Goal: Transaction & Acquisition: Purchase product/service

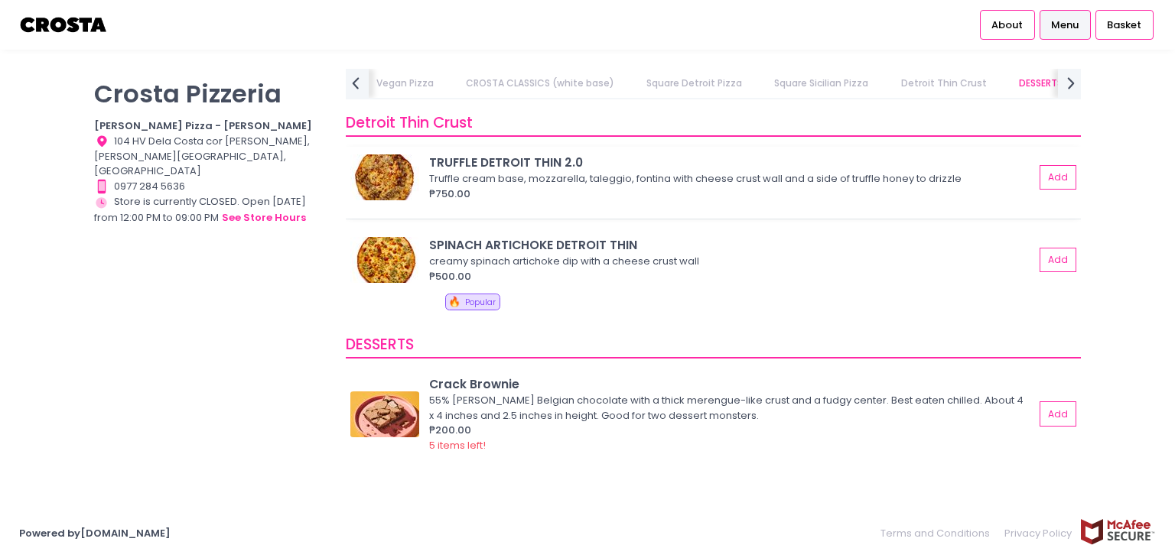
scroll to position [2907, 0]
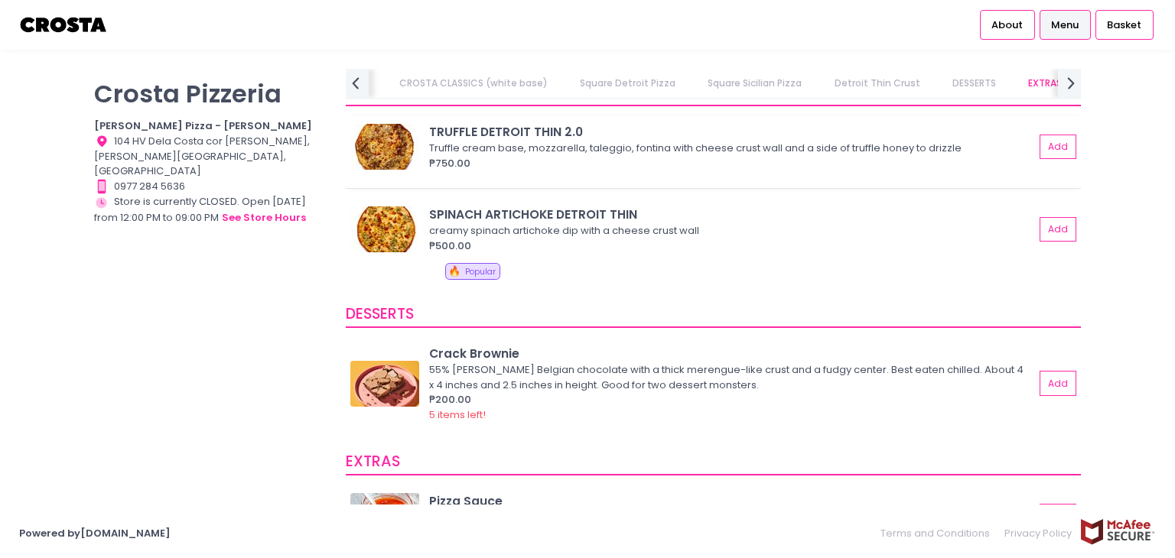
click at [530, 128] on div "TRUFFLE DETROIT THIN 2.0" at bounding box center [731, 132] width 605 height 18
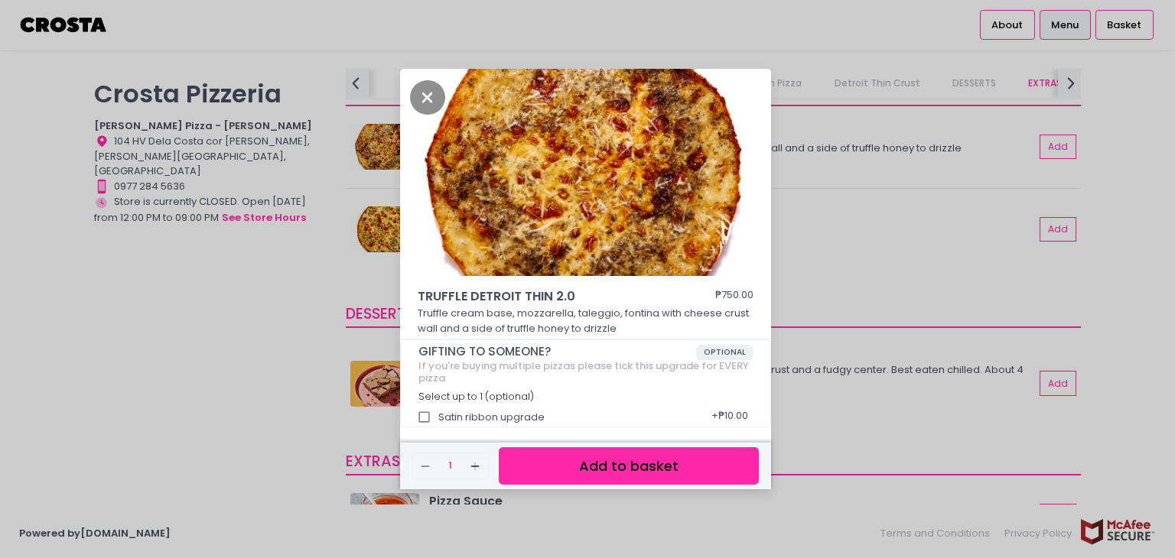
scroll to position [5, 0]
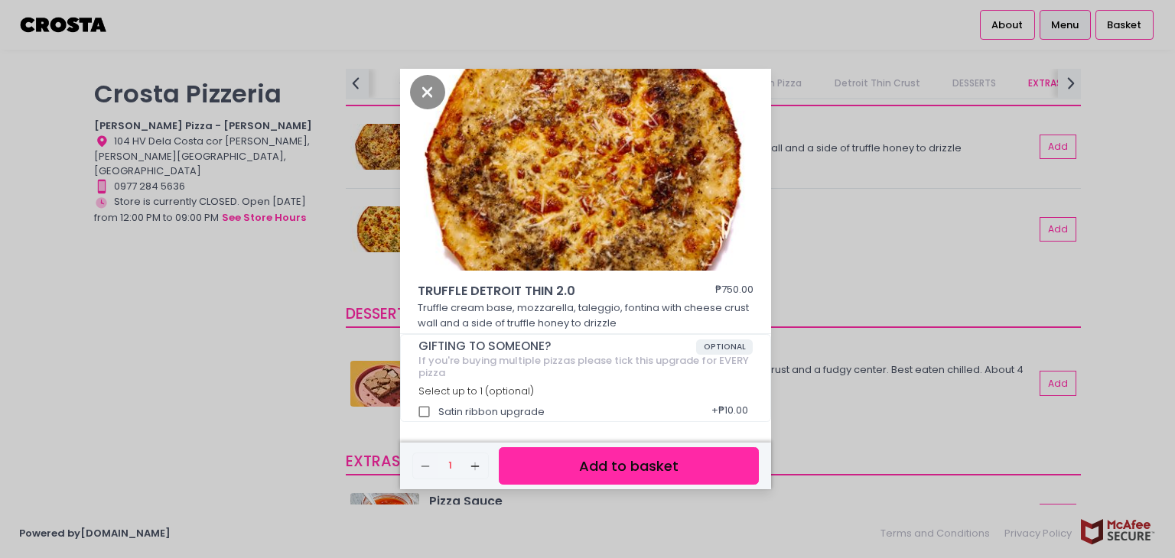
click at [815, 269] on div "TRUFFLE DETROIT THIN 2.0 ₱750.00 Truffle cream base, mozzarella, taleggio, font…" at bounding box center [587, 279] width 1175 height 558
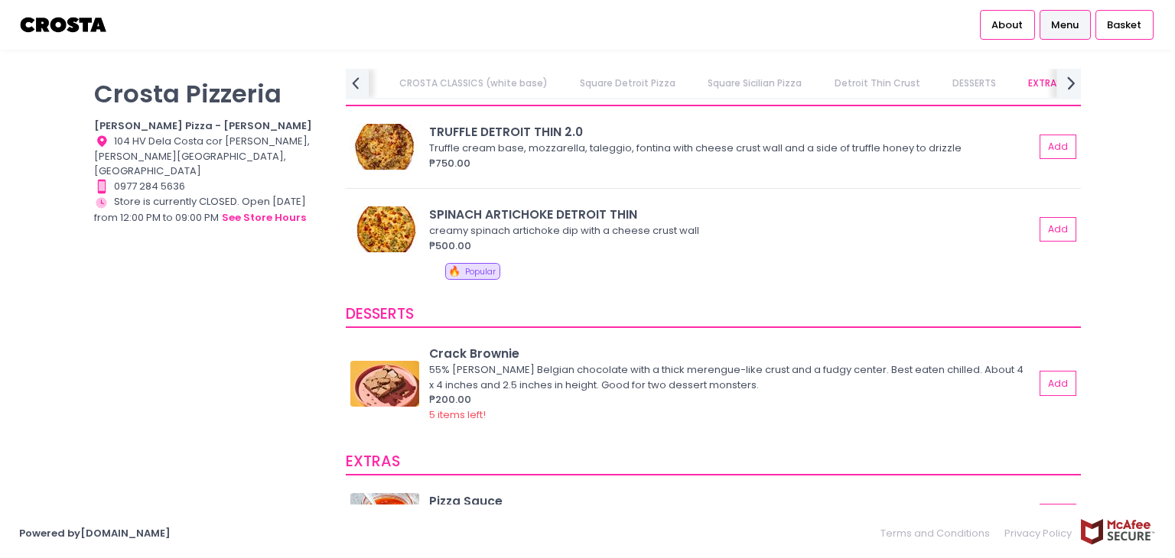
click at [1065, 80] on icon "next Created with Sketch." at bounding box center [1071, 83] width 22 height 22
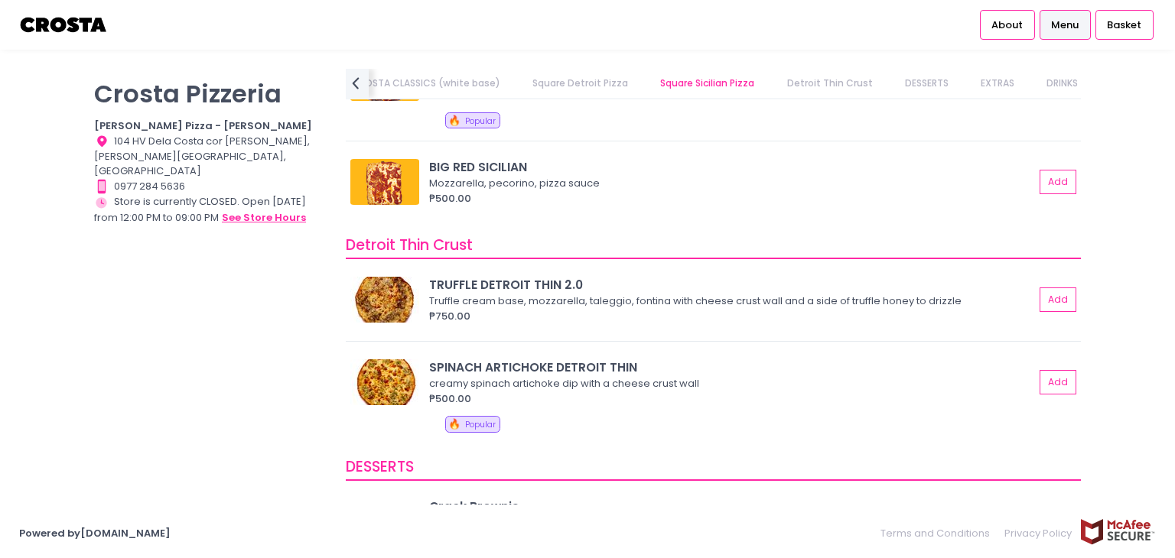
click at [252, 210] on button "see store hours" at bounding box center [264, 218] width 86 height 17
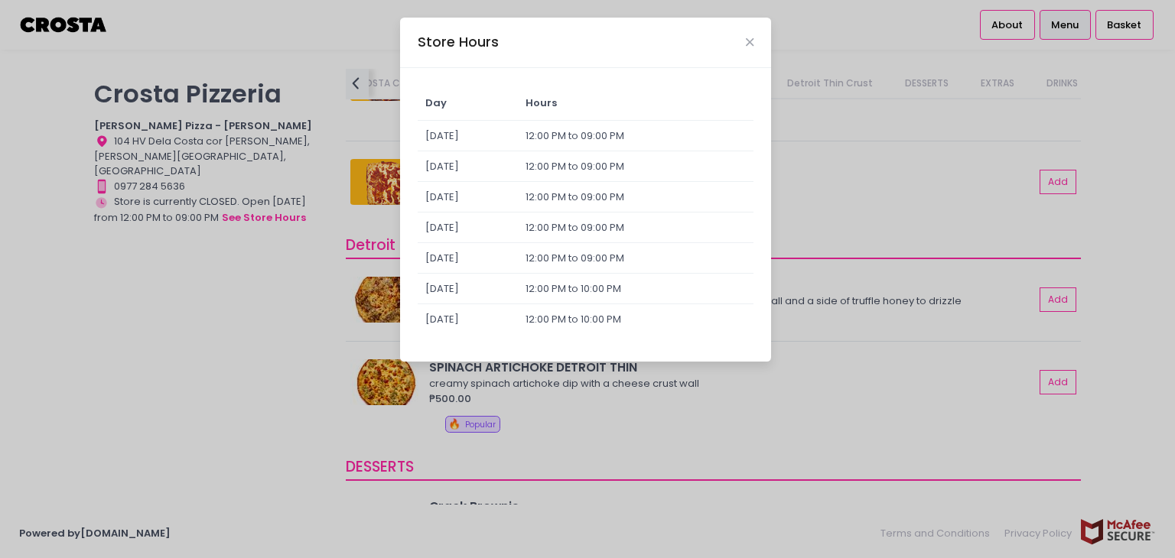
click at [473, 288] on td "[DATE]" at bounding box center [468, 289] width 101 height 31
click at [747, 41] on icon "Close" at bounding box center [750, 42] width 8 height 11
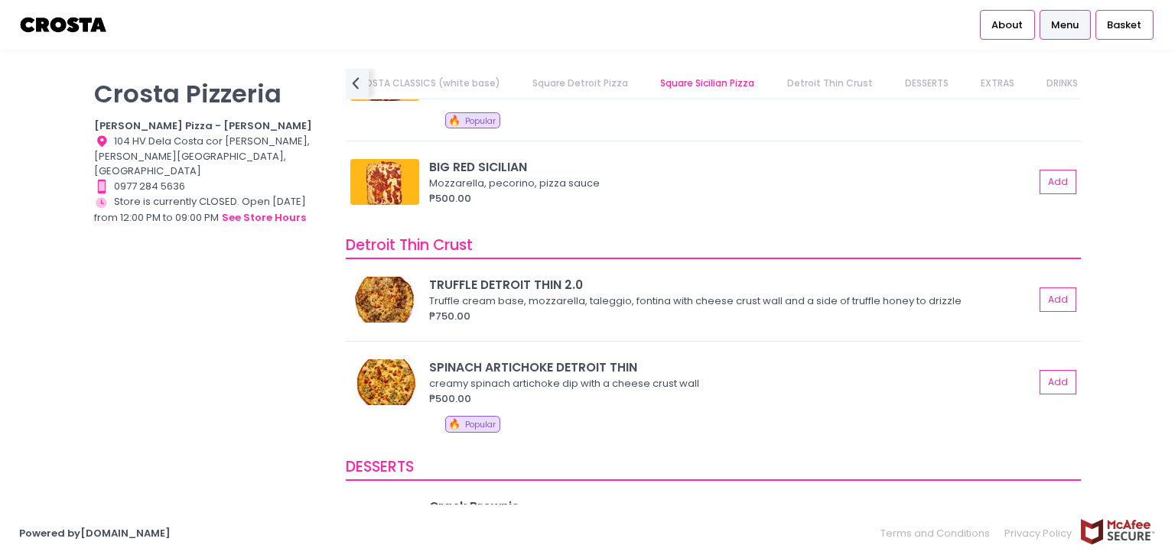
click at [1114, 158] on div "[PERSON_NAME] Pizzeria [PERSON_NAME] Pizza - [PERSON_NAME] Location Created wit…" at bounding box center [587, 279] width 1175 height 421
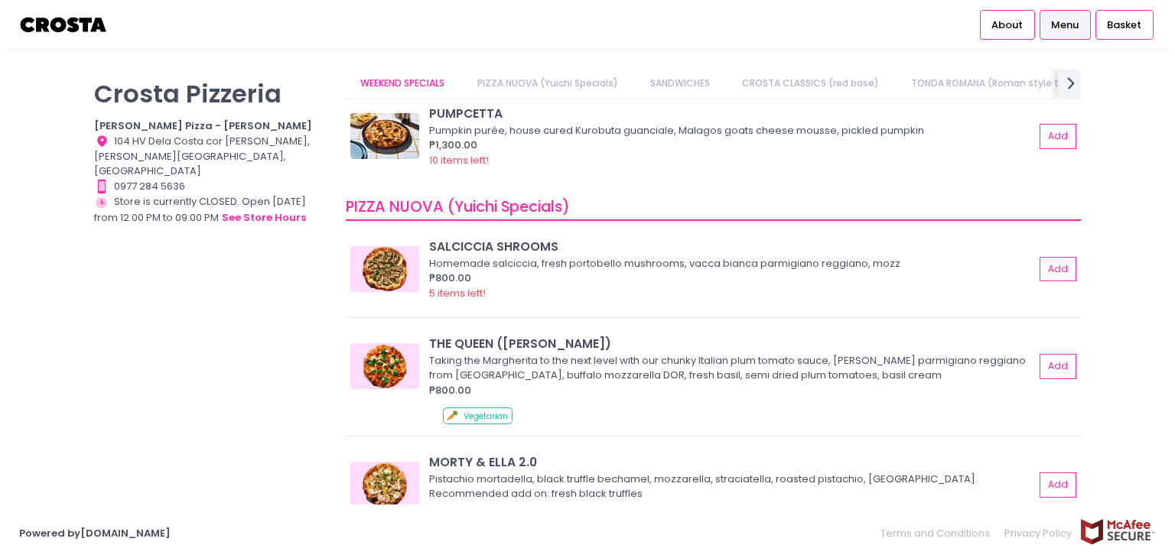
scroll to position [0, 0]
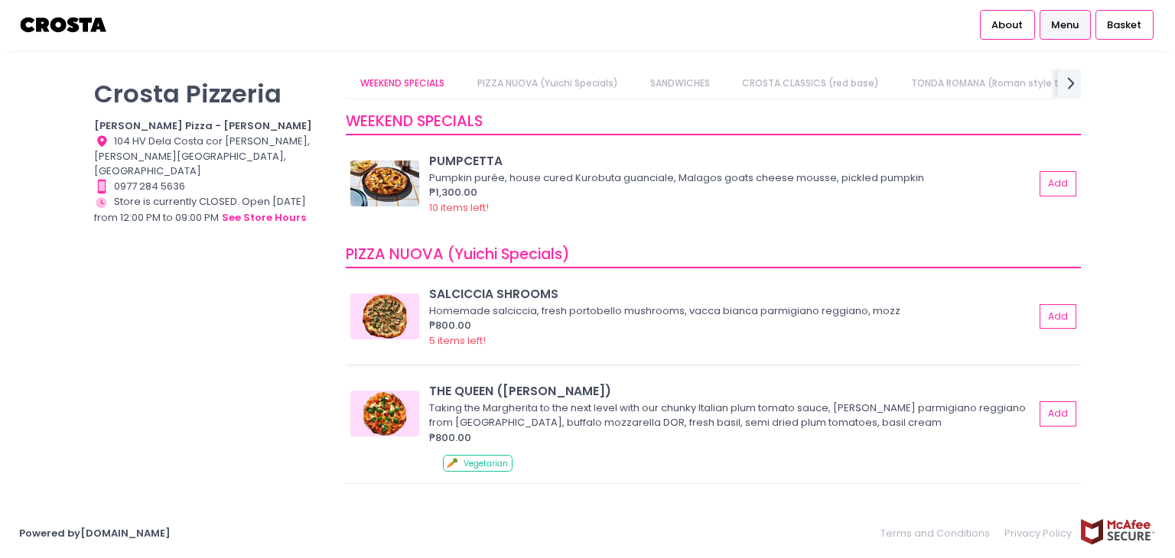
click at [386, 320] on img at bounding box center [384, 317] width 69 height 46
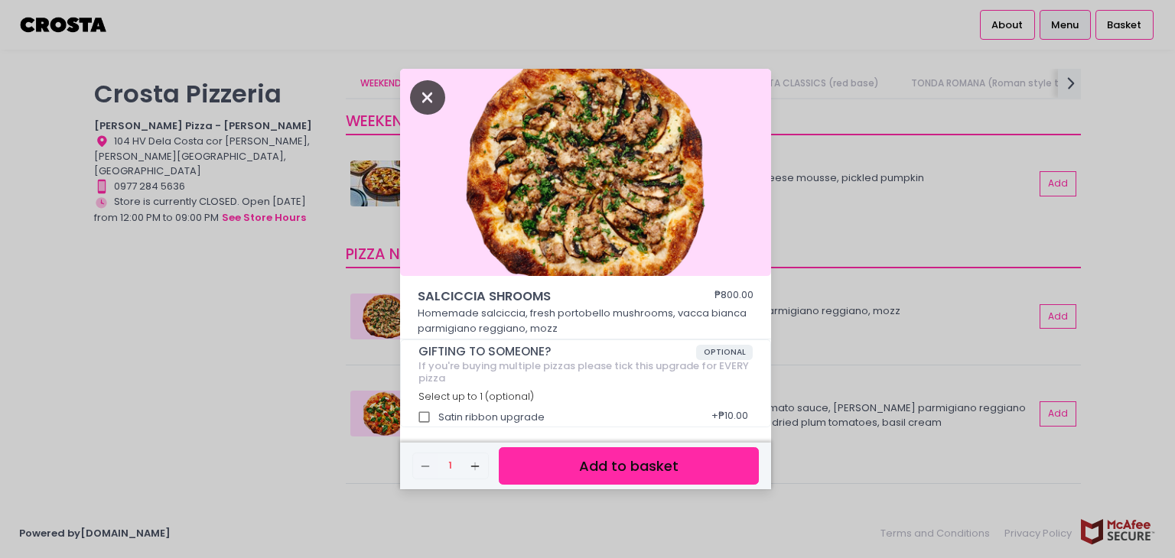
click at [433, 95] on icon "Close" at bounding box center [427, 97] width 35 height 34
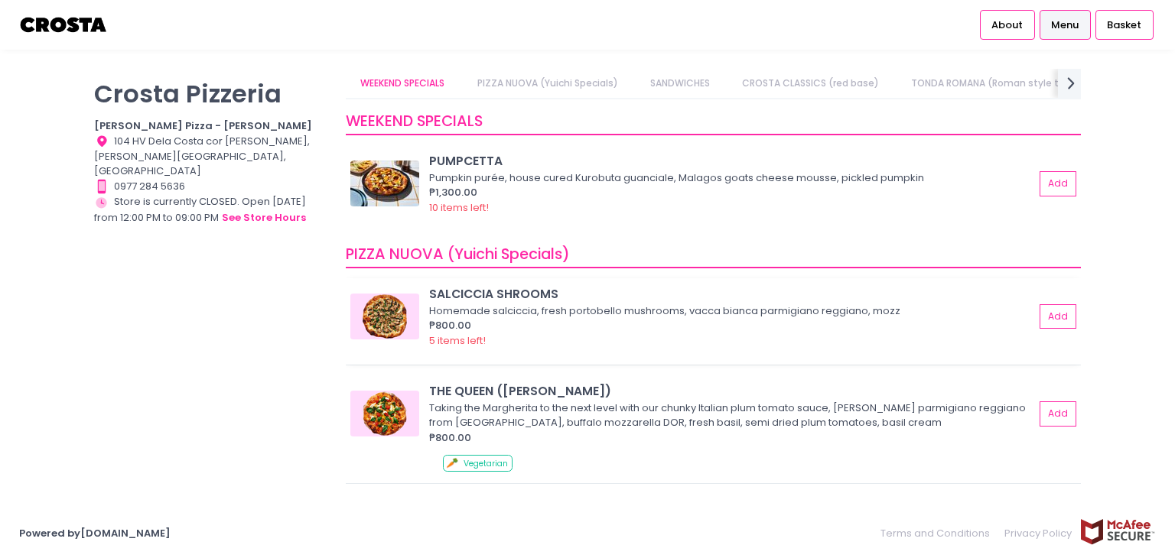
scroll to position [153, 0]
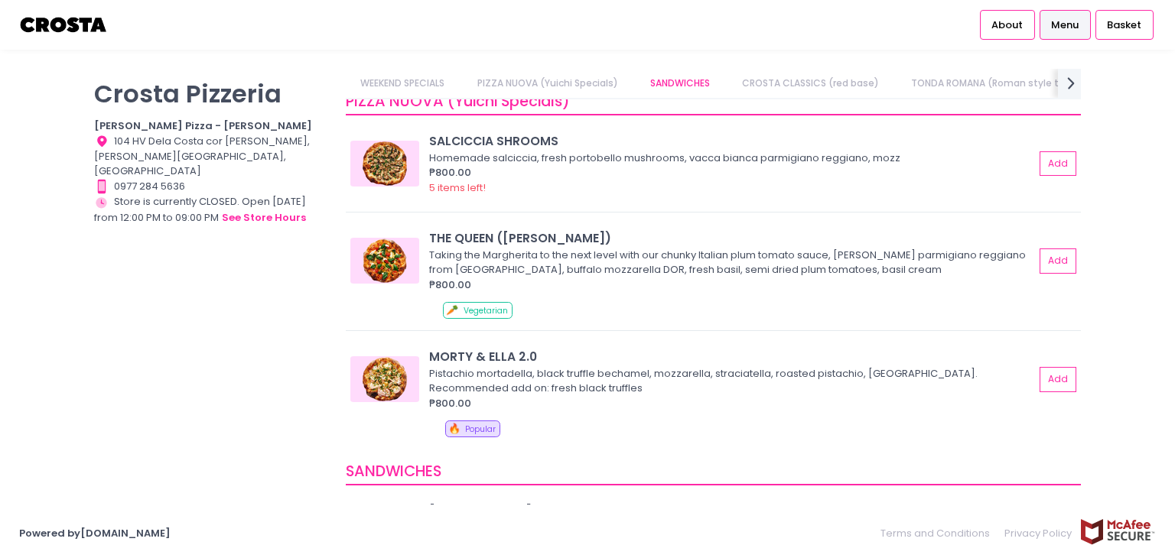
click at [554, 89] on link "PIZZA NUOVA (Yuichi Specials)" at bounding box center [547, 83] width 171 height 29
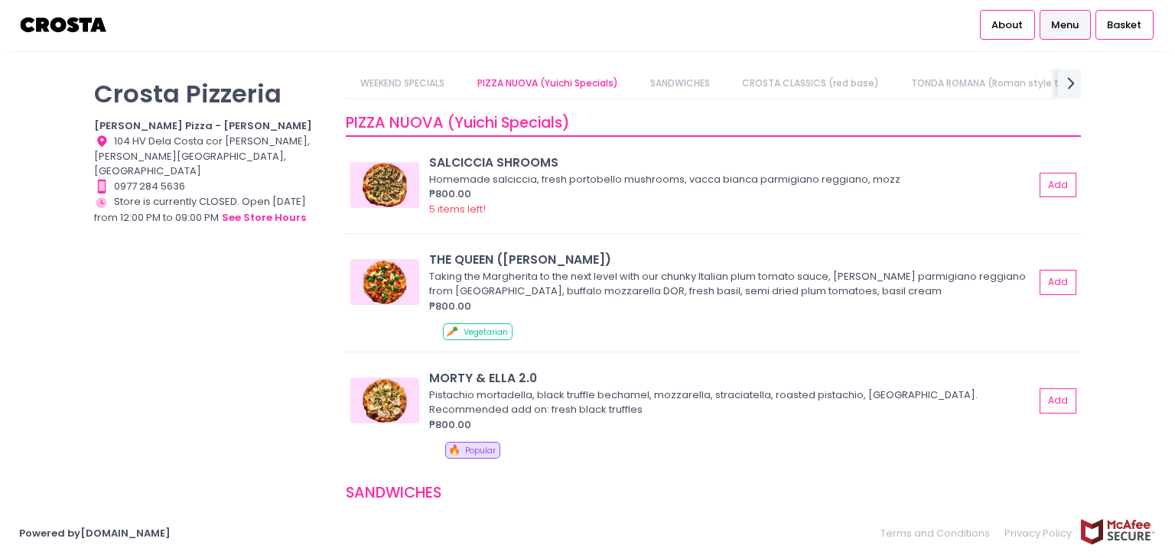
click at [673, 89] on link "SANDWICHES" at bounding box center [679, 83] width 89 height 29
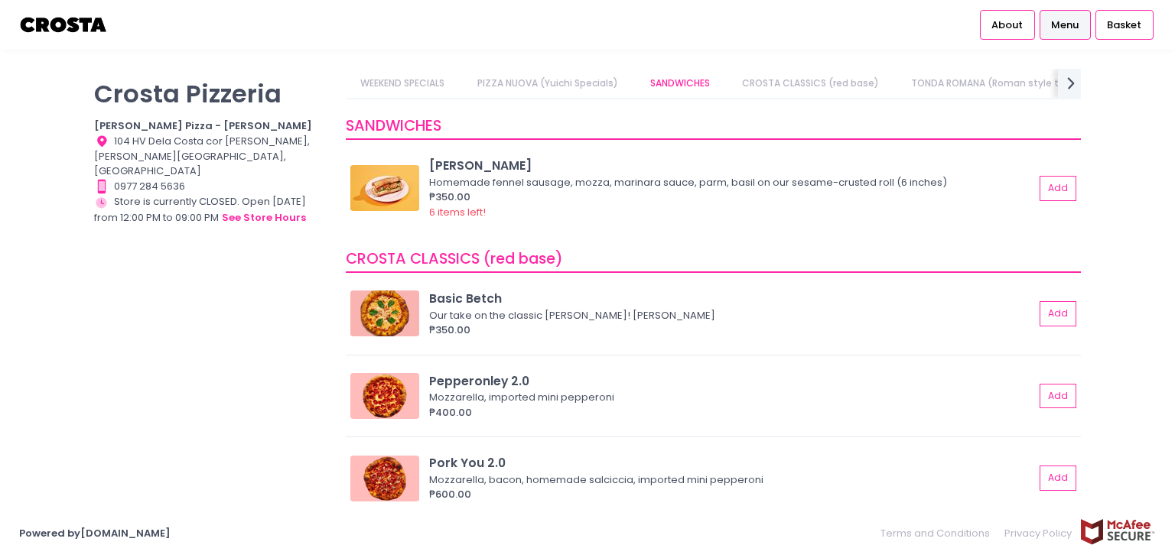
scroll to position [501, 0]
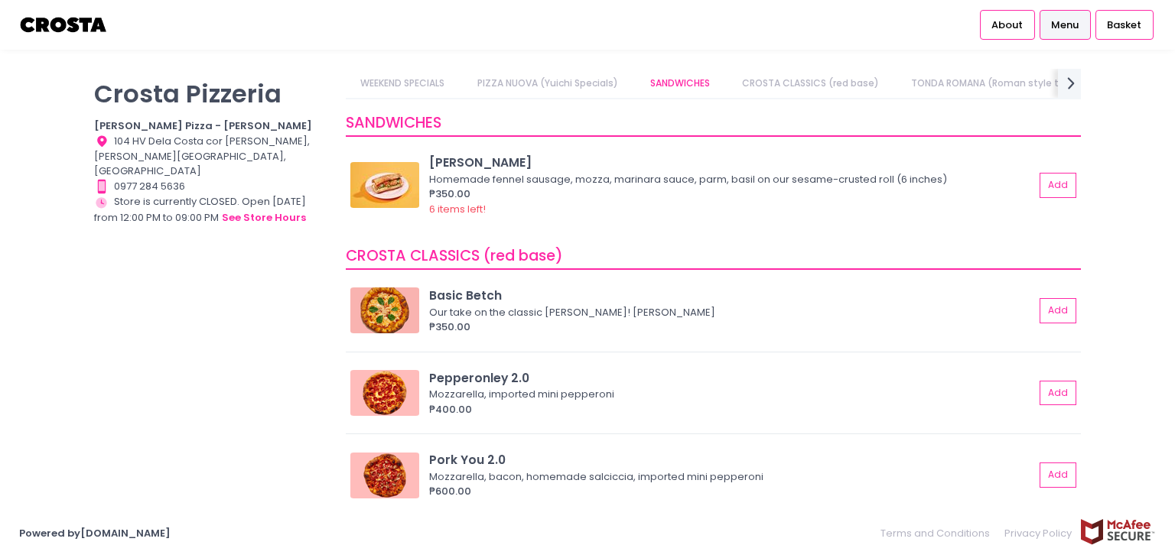
click at [864, 80] on link "CROSTA CLASSICS (red base)" at bounding box center [810, 83] width 167 height 29
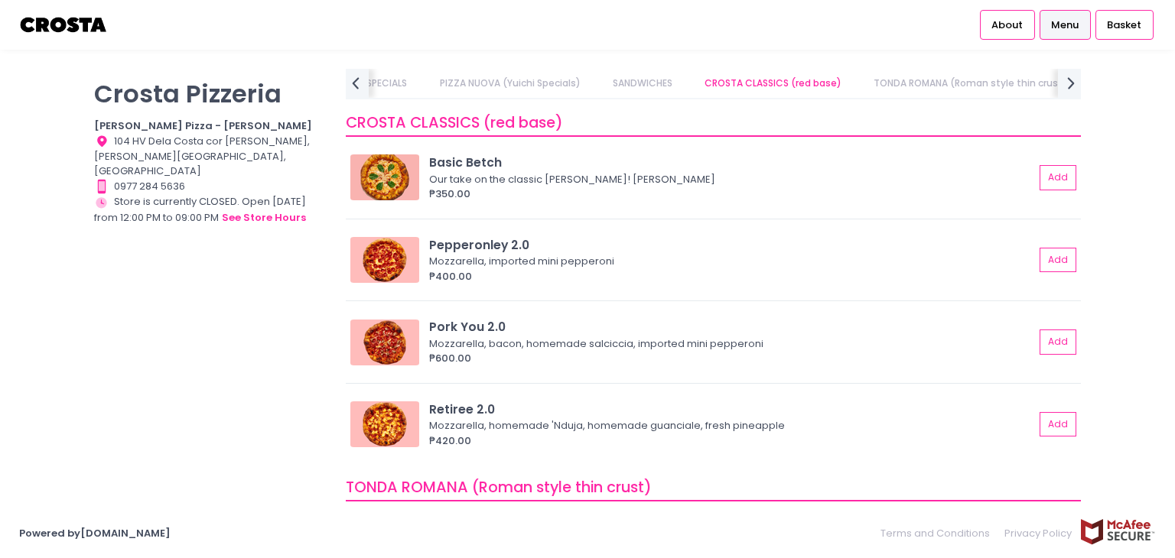
scroll to position [633, 0]
click at [1071, 91] on icon "next Created with Sketch." at bounding box center [1071, 83] width 22 height 22
click at [1069, 92] on icon "next Created with Sketch." at bounding box center [1071, 83] width 22 height 22
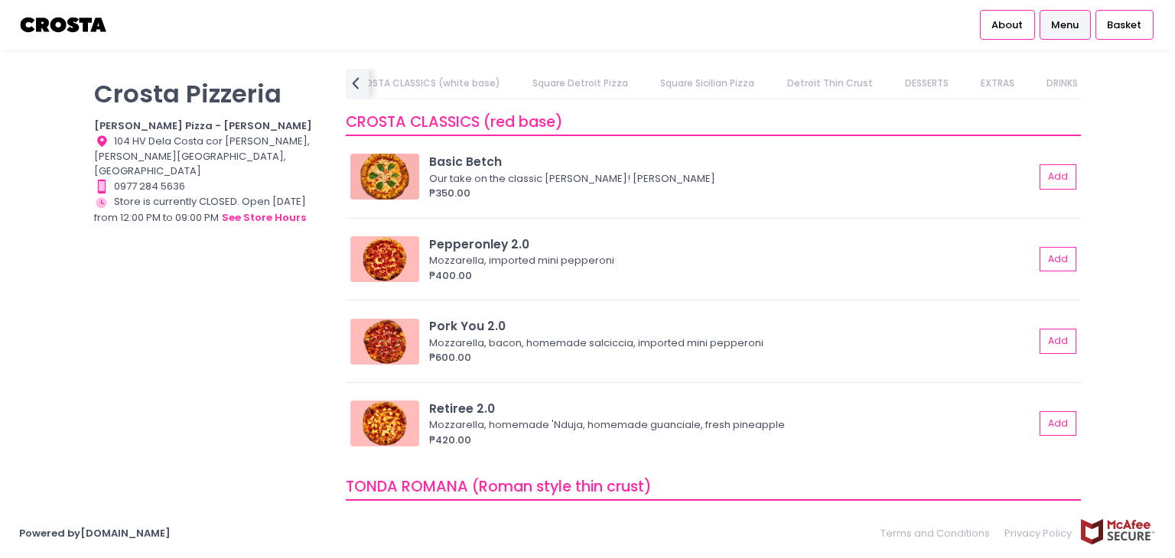
click at [611, 80] on link "Square Detroit Pizza" at bounding box center [580, 83] width 125 height 29
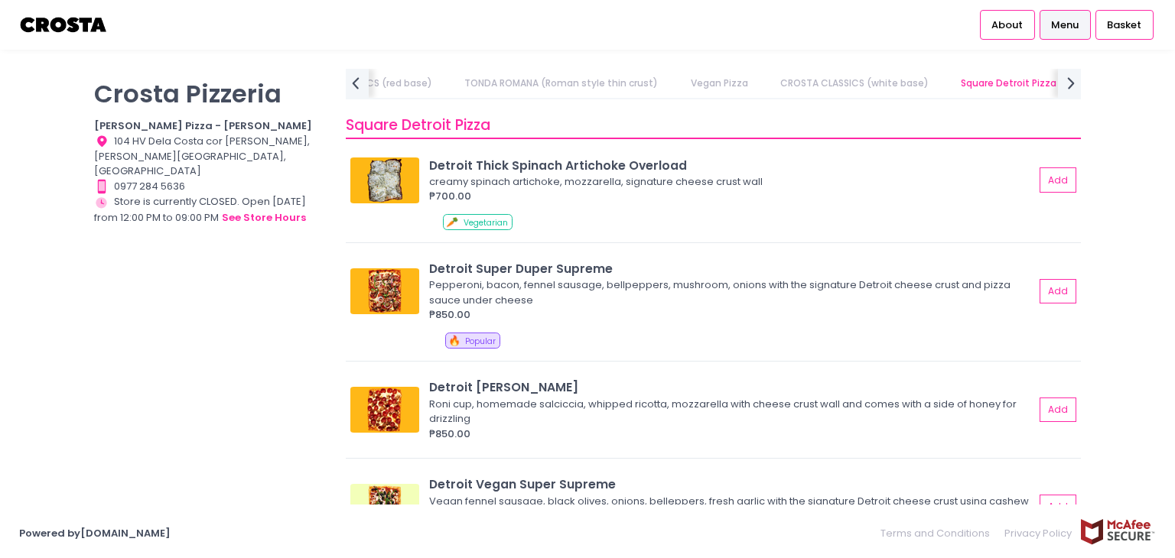
scroll to position [1863, 0]
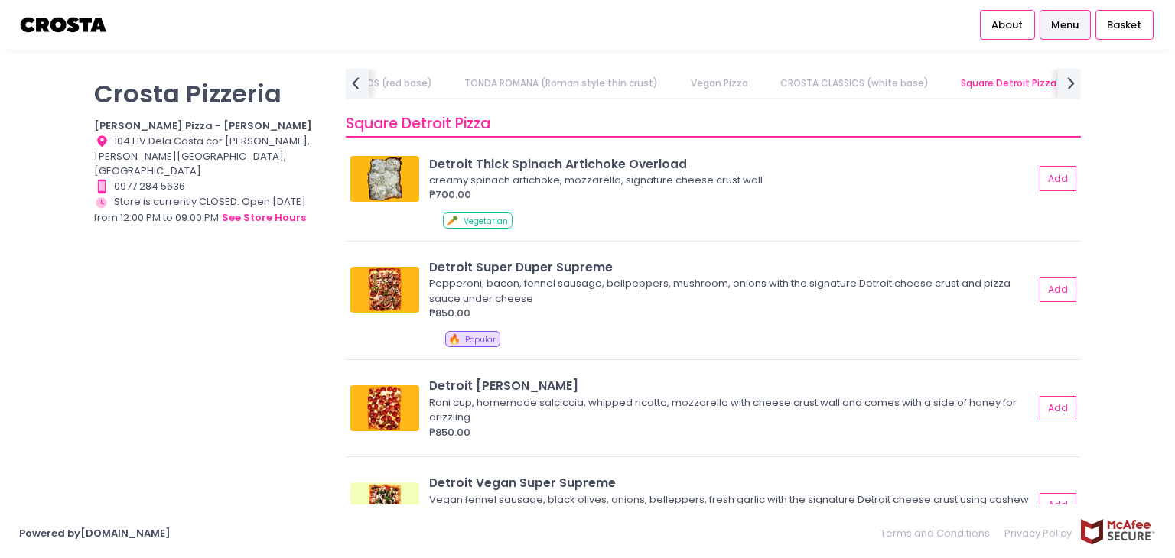
click at [646, 83] on link "TONDA ROMANA (Roman style thin crust)" at bounding box center [561, 83] width 223 height 29
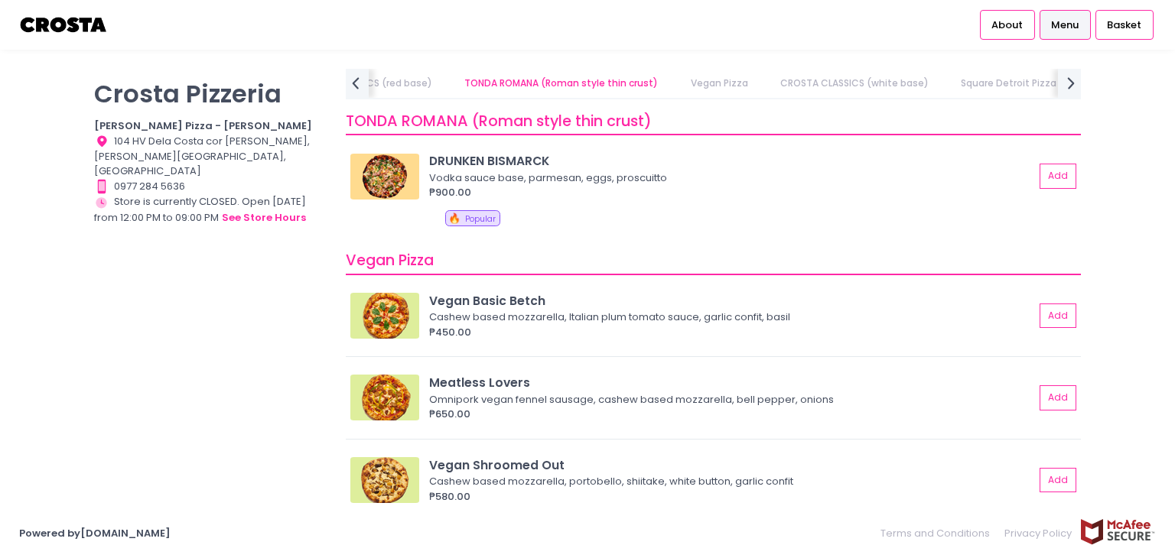
click at [730, 89] on link "Vegan Pizza" at bounding box center [718, 83] width 87 height 29
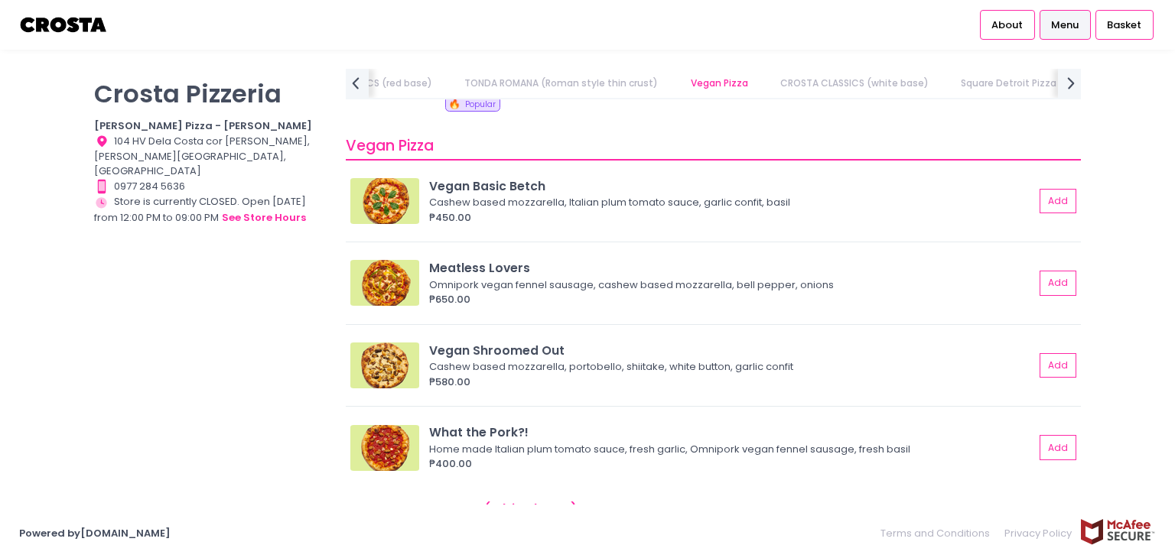
scroll to position [1135, 0]
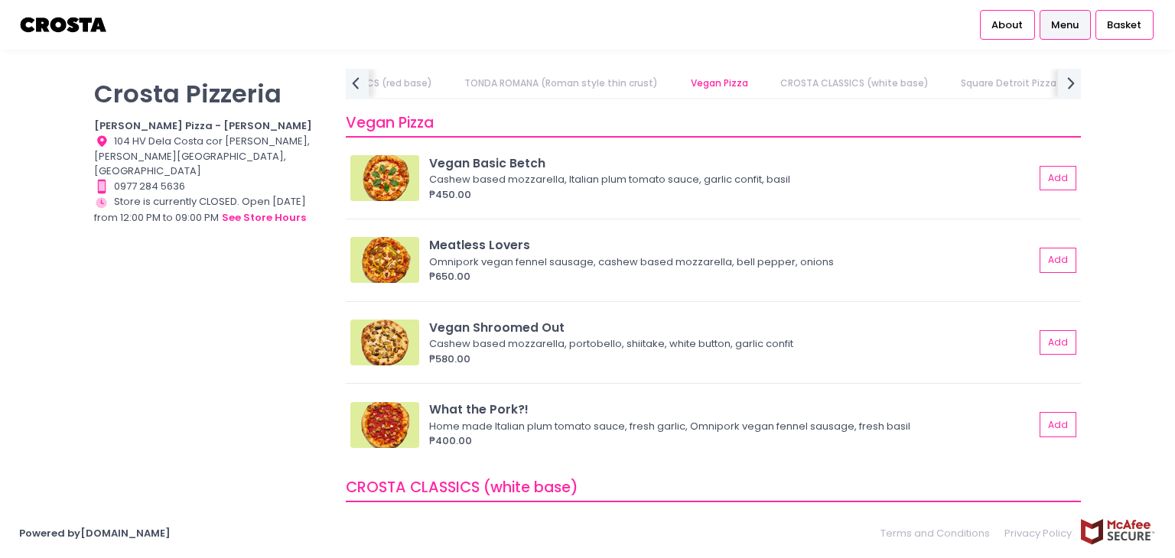
click at [100, 362] on div "[PERSON_NAME] Pizzeria [PERSON_NAME] Pizza - [PERSON_NAME] Location Created wit…" at bounding box center [211, 271] width 252 height 405
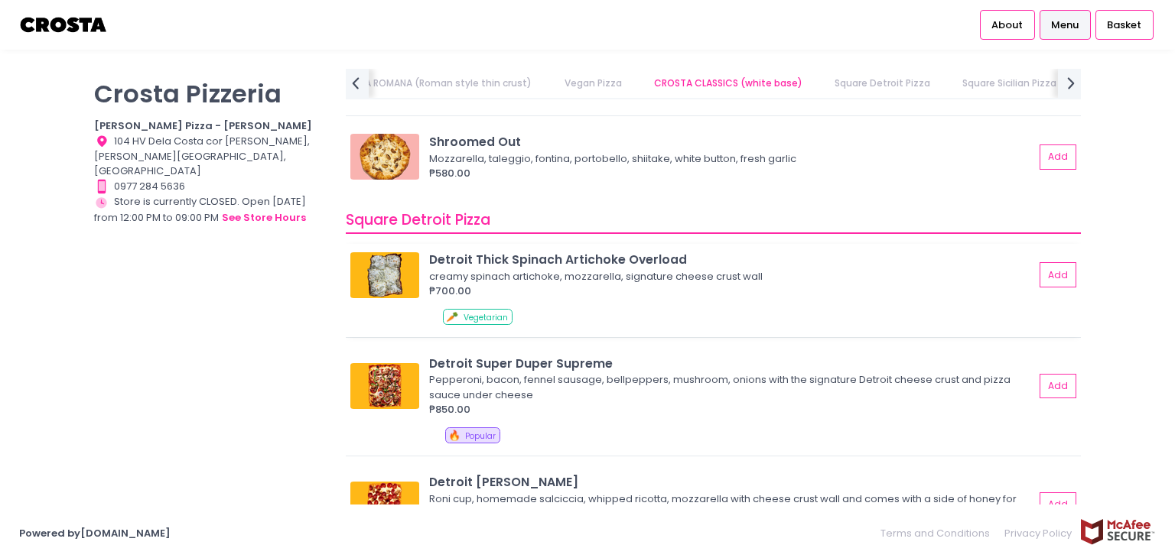
scroll to position [1671, 0]
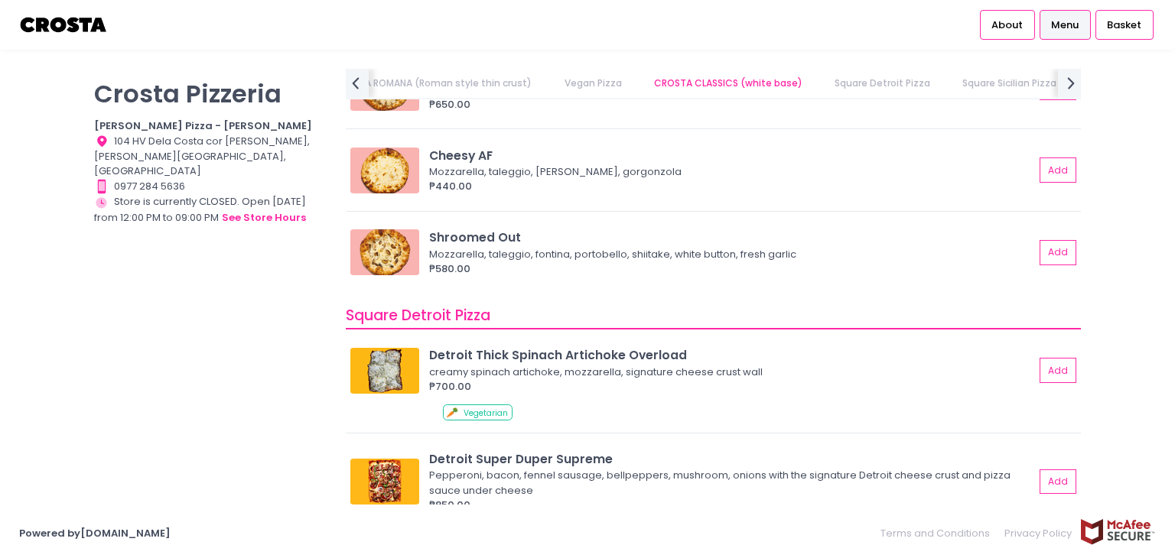
click at [575, 77] on link "Vegan Pizza" at bounding box center [592, 83] width 87 height 29
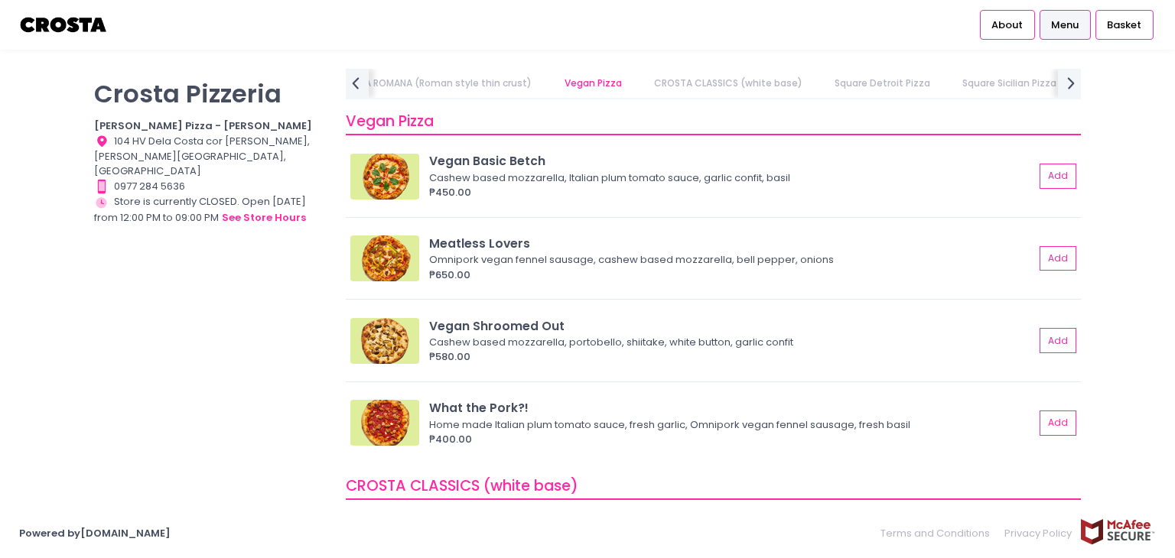
scroll to position [1135, 0]
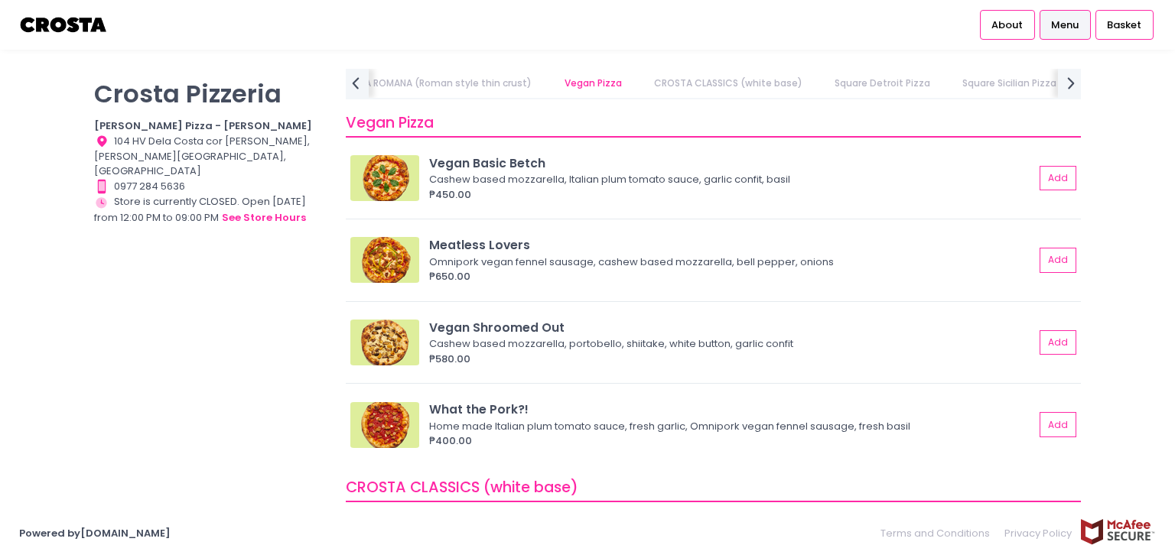
click at [838, 83] on link "Square Detroit Pizza" at bounding box center [882, 83] width 125 height 29
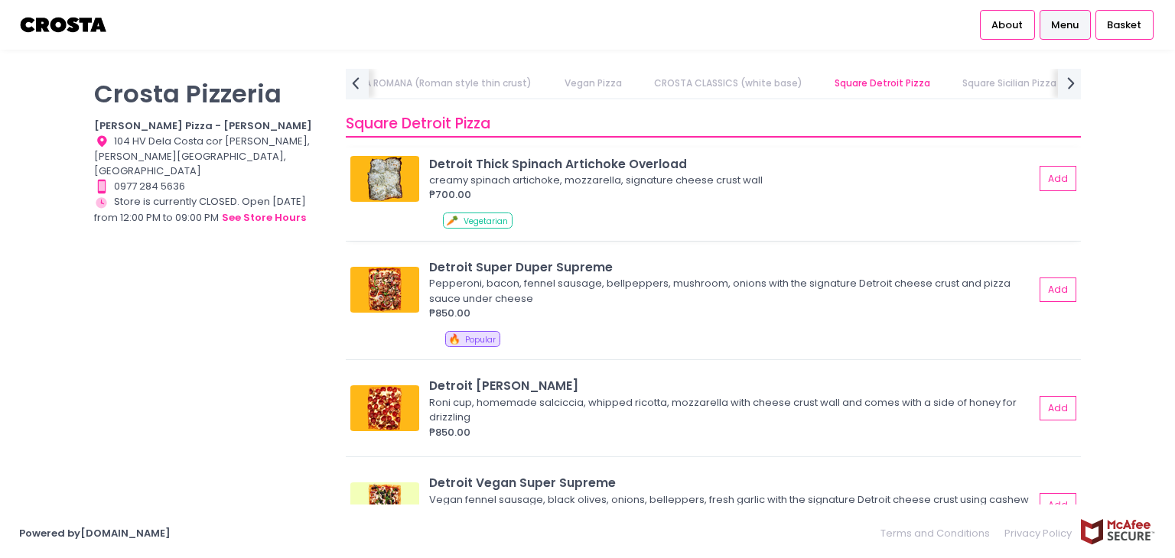
scroll to position [1863, 0]
click at [376, 281] on img at bounding box center [384, 290] width 69 height 46
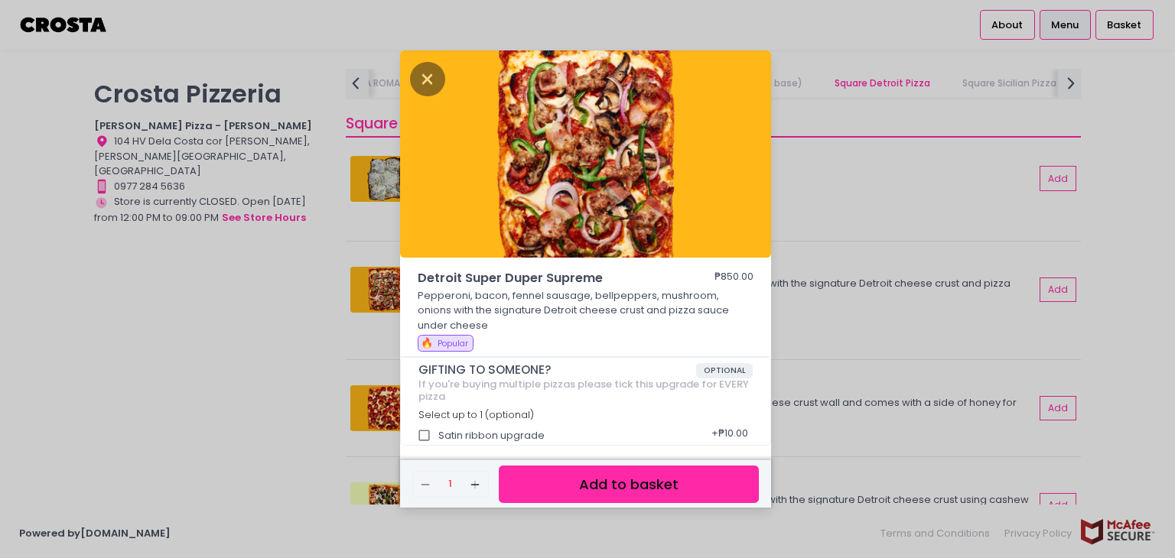
click at [817, 329] on div "Detroit Super Duper Supreme ₱850.00 Pepperoni, bacon, fennel sausage, bellpeppe…" at bounding box center [587, 279] width 1175 height 558
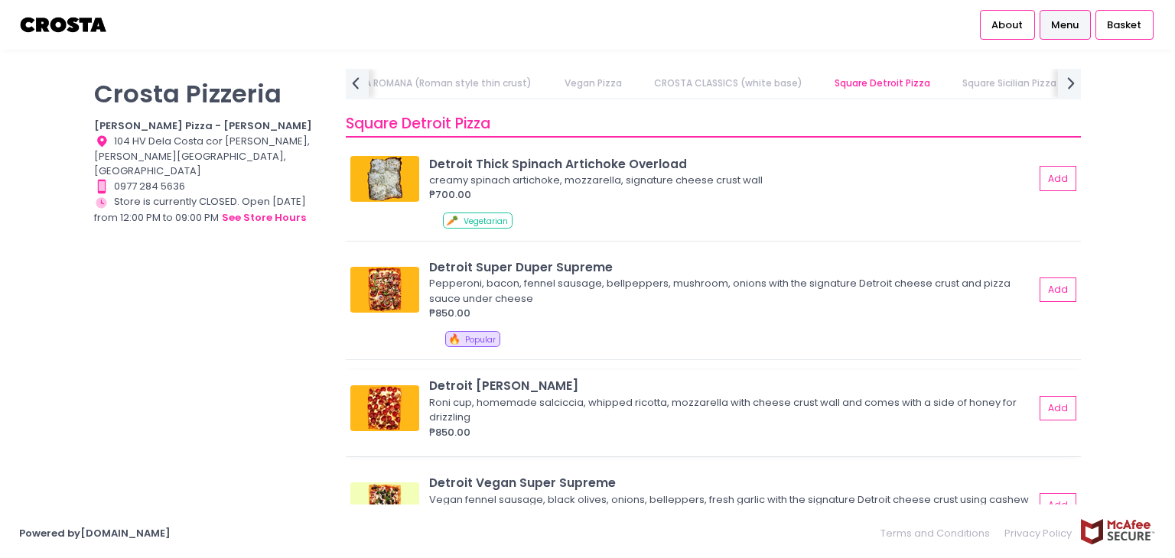
scroll to position [2016, 0]
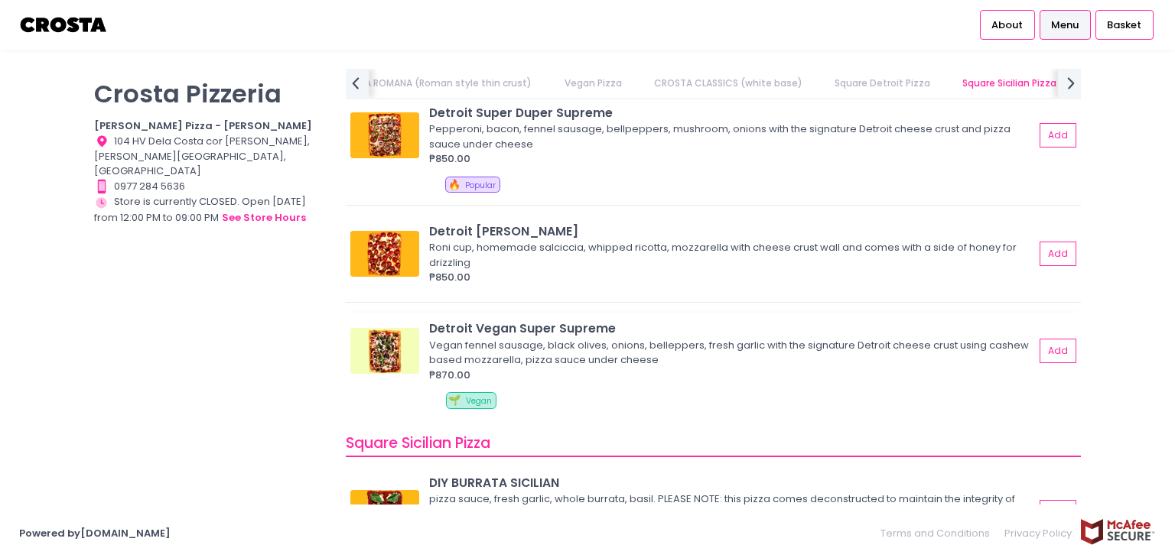
click at [384, 356] on img at bounding box center [384, 351] width 69 height 46
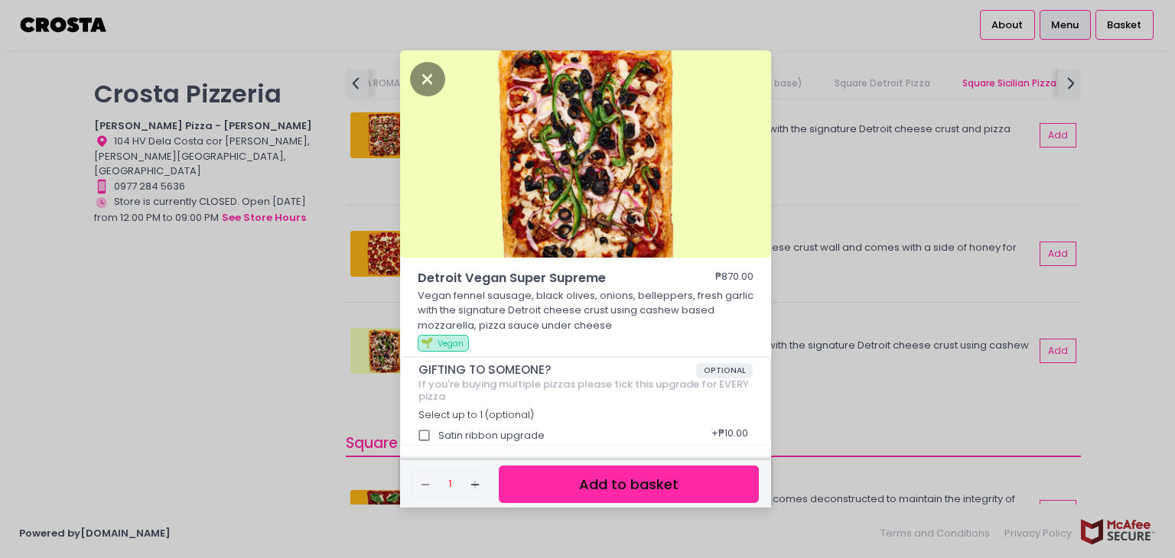
click at [921, 402] on div "Detroit Vegan Super Supreme ₱870.00 Vegan fennel sausage, black olives, onions,…" at bounding box center [587, 279] width 1175 height 558
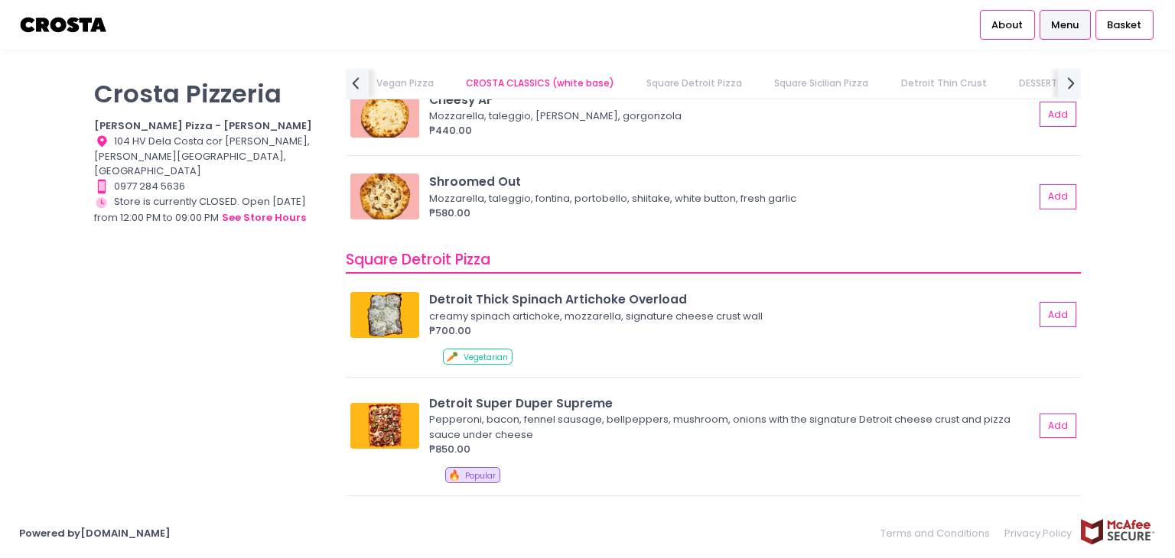
scroll to position [1863, 0]
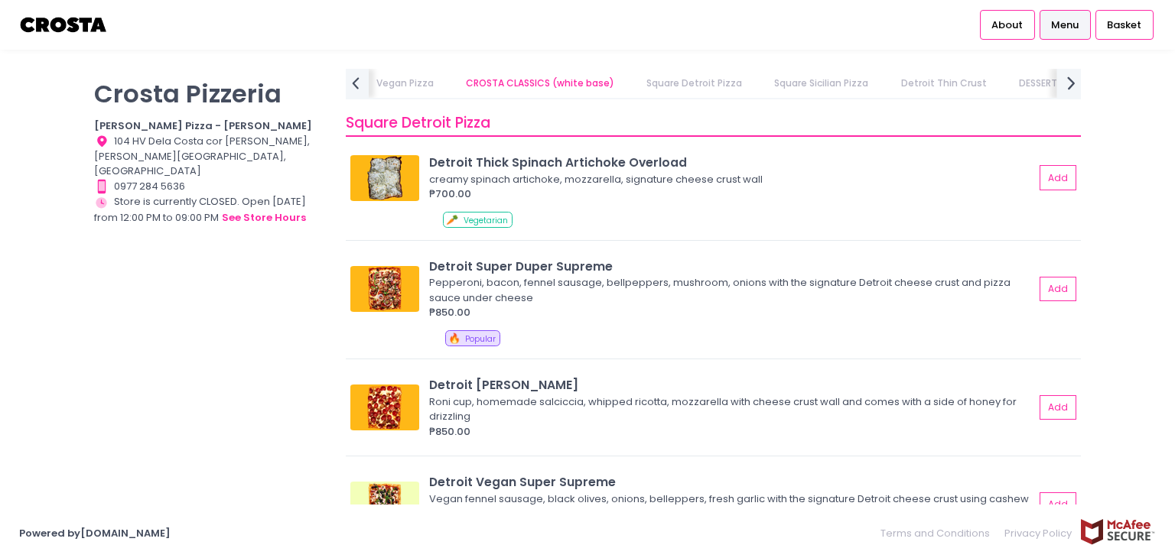
click at [1062, 86] on icon "next Created with Sketch." at bounding box center [1071, 83] width 22 height 22
click at [714, 88] on link "Square Sicilian Pizza" at bounding box center [708, 83] width 124 height 29
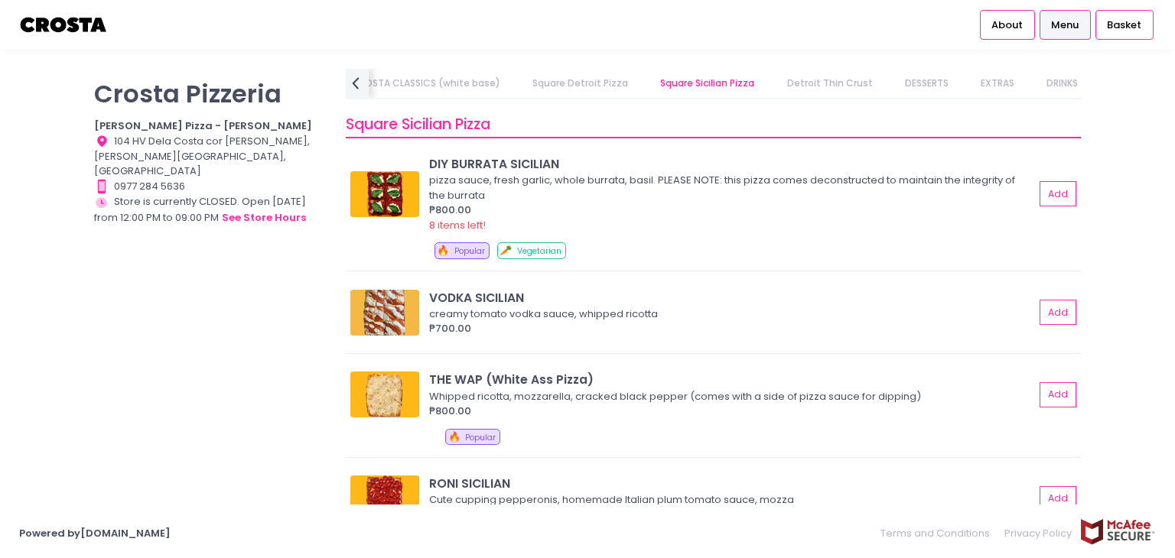
scroll to position [2336, 0]
click at [599, 74] on link "Square Detroit Pizza" at bounding box center [580, 83] width 125 height 29
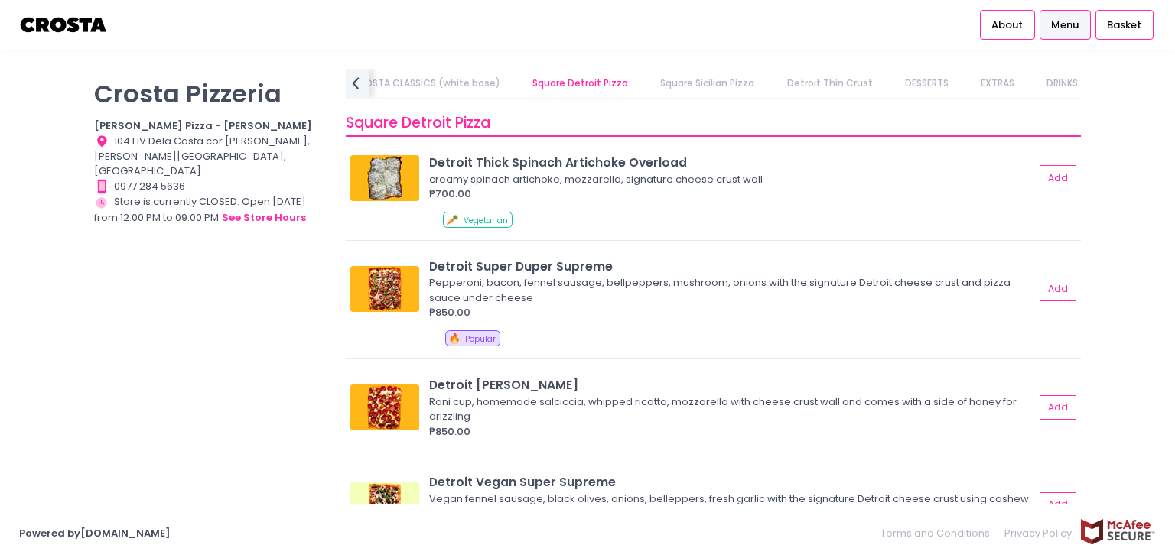
click at [802, 89] on link "Detroit Thin Crust" at bounding box center [829, 83] width 115 height 29
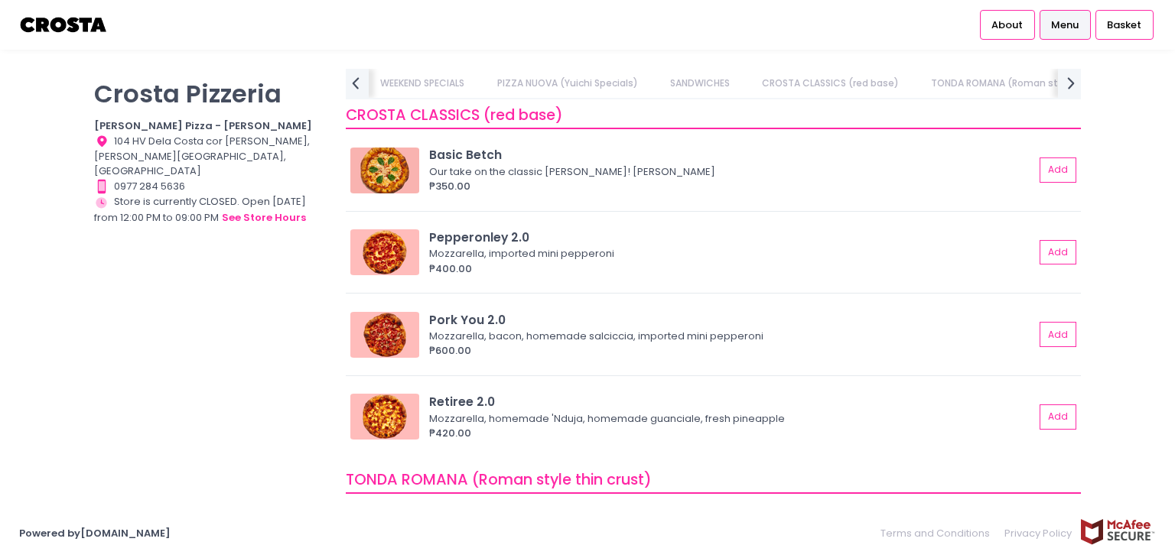
scroll to position [734, 0]
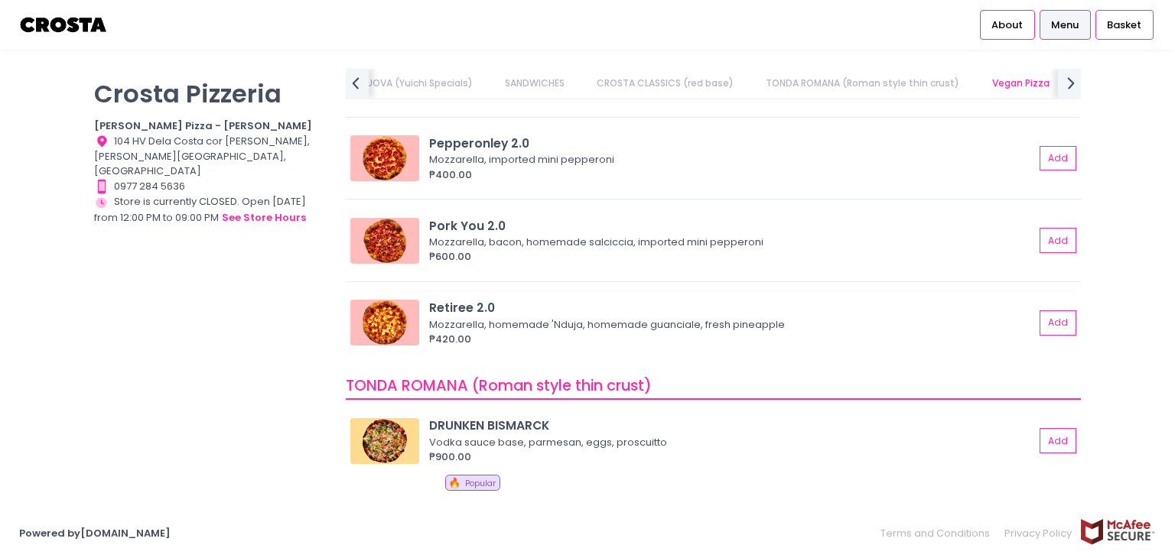
click at [713, 320] on div "Mozzarella, homemade 'Nduja, homemade guanciale, fresh pineapple" at bounding box center [729, 324] width 600 height 15
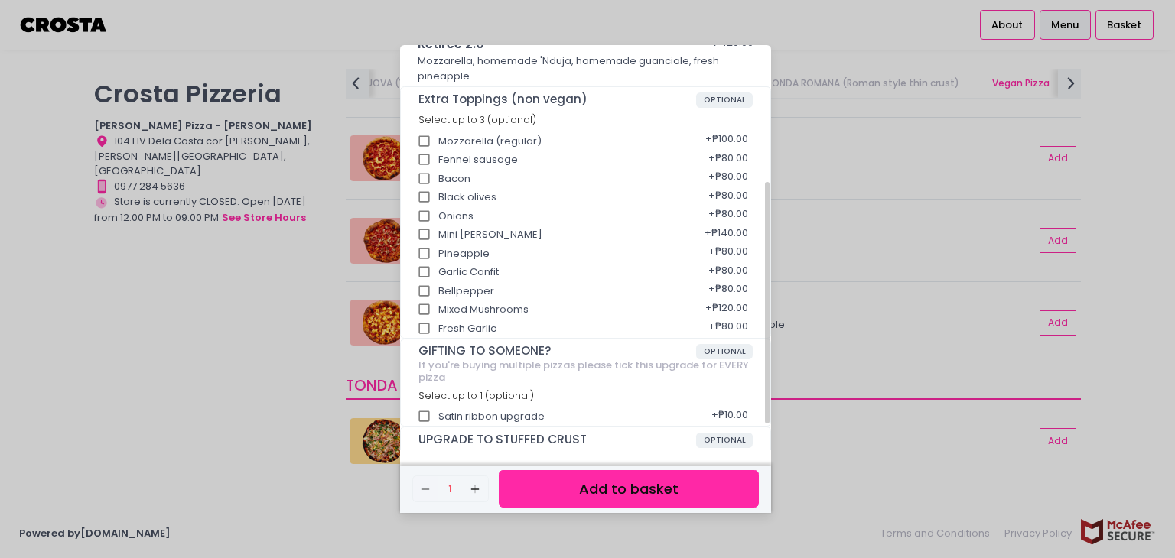
scroll to position [153, 0]
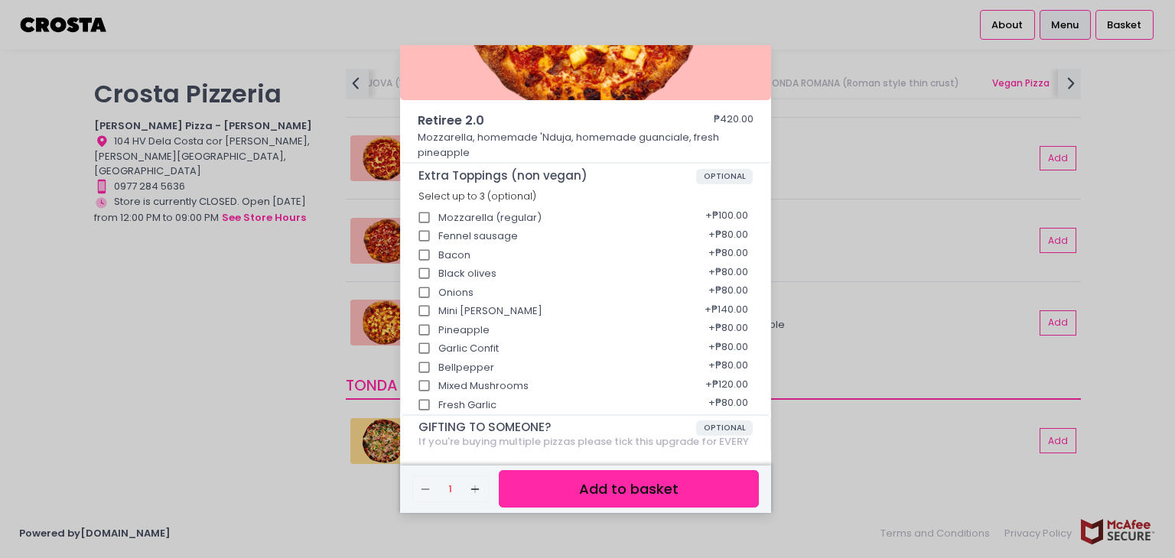
click at [838, 267] on div "Retiree 2.0 ₱420.00 Mozzarella, homemade 'Nduja, homemade guanciale, fresh pine…" at bounding box center [587, 279] width 1175 height 558
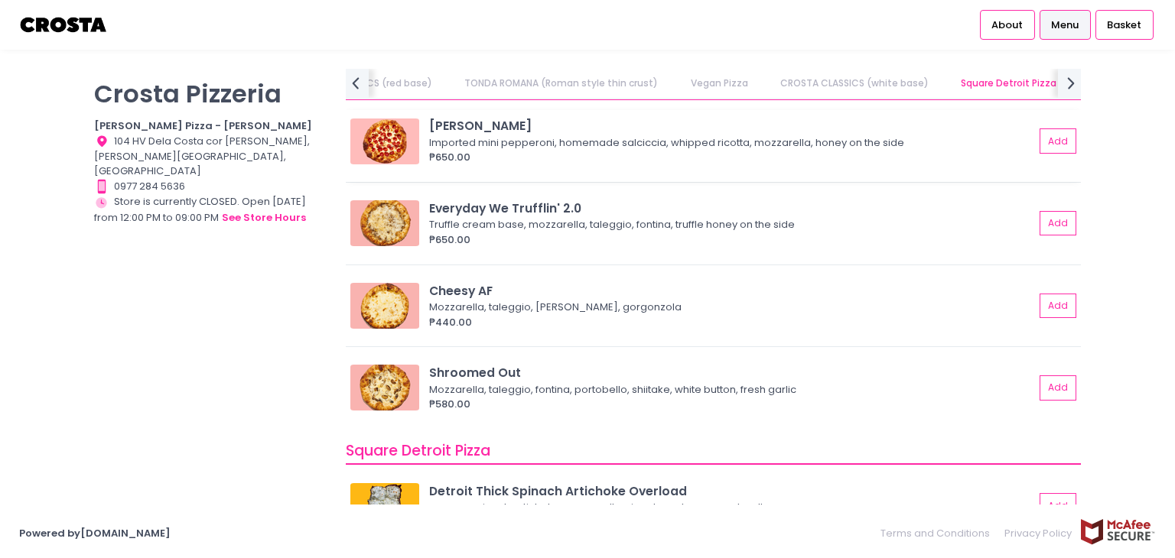
scroll to position [1575, 0]
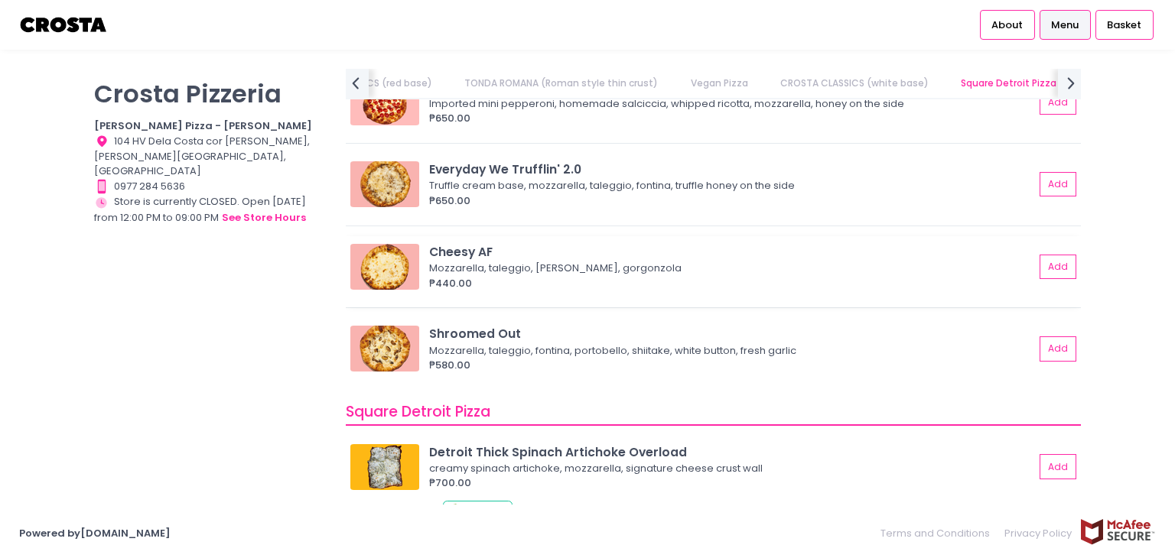
click at [695, 272] on div "Mozzarella, taleggio, [PERSON_NAME], gorgonzola" at bounding box center [729, 268] width 600 height 15
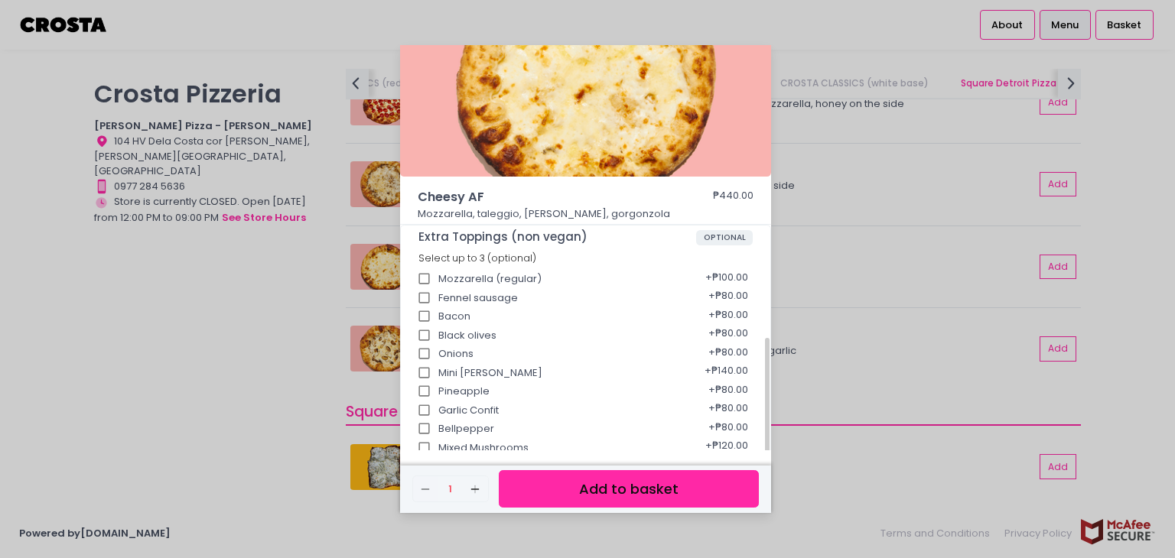
scroll to position [259, 0]
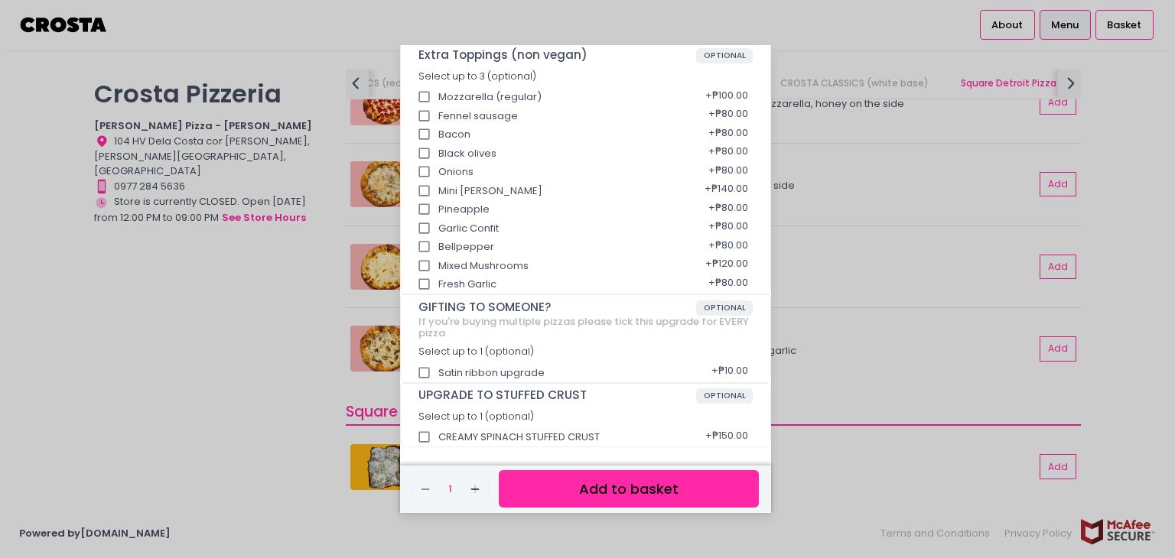
drag, startPoint x: 1092, startPoint y: 385, endPoint x: 1085, endPoint y: 395, distance: 12.1
click at [1093, 386] on div "Cheesy AF ₱440.00 Mozzarella, taleggio, [PERSON_NAME], gorgonzola Extra Topping…" at bounding box center [587, 279] width 1175 height 558
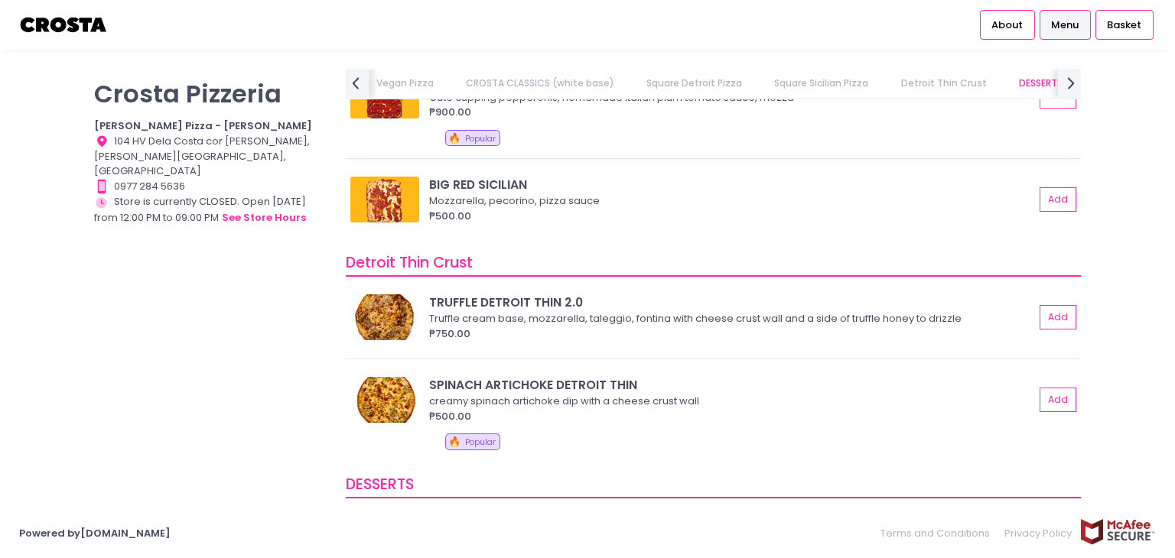
scroll to position [2799, 0]
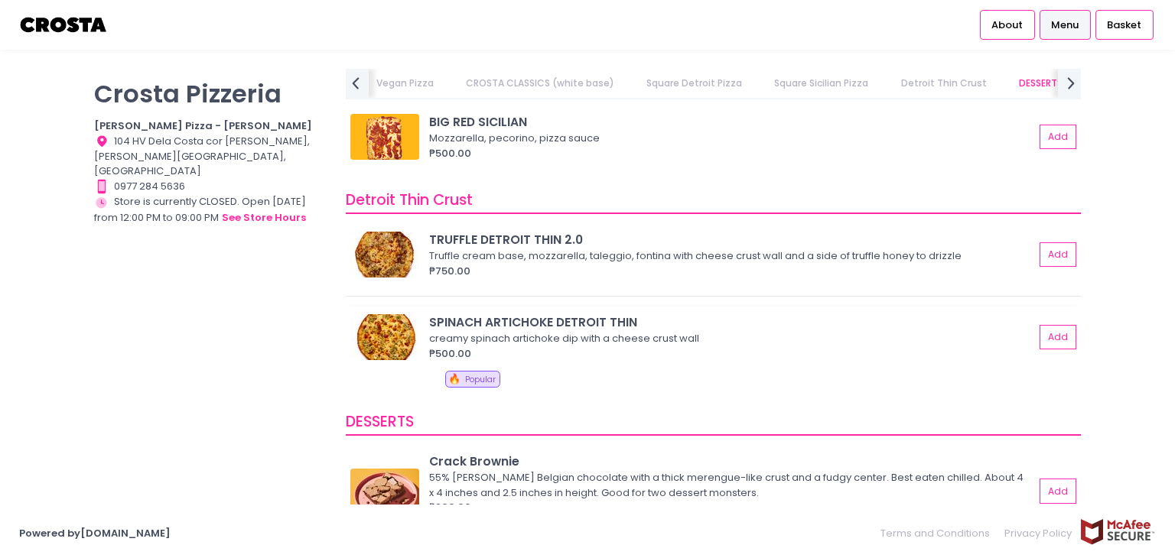
click at [688, 356] on div "₱500.00" at bounding box center [731, 353] width 605 height 15
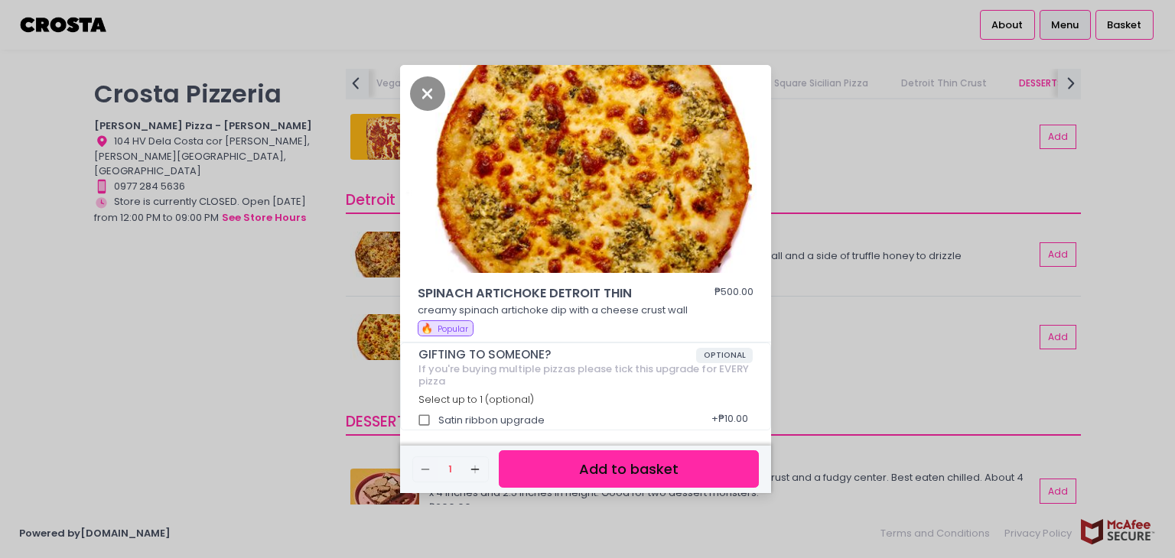
scroll to position [5, 0]
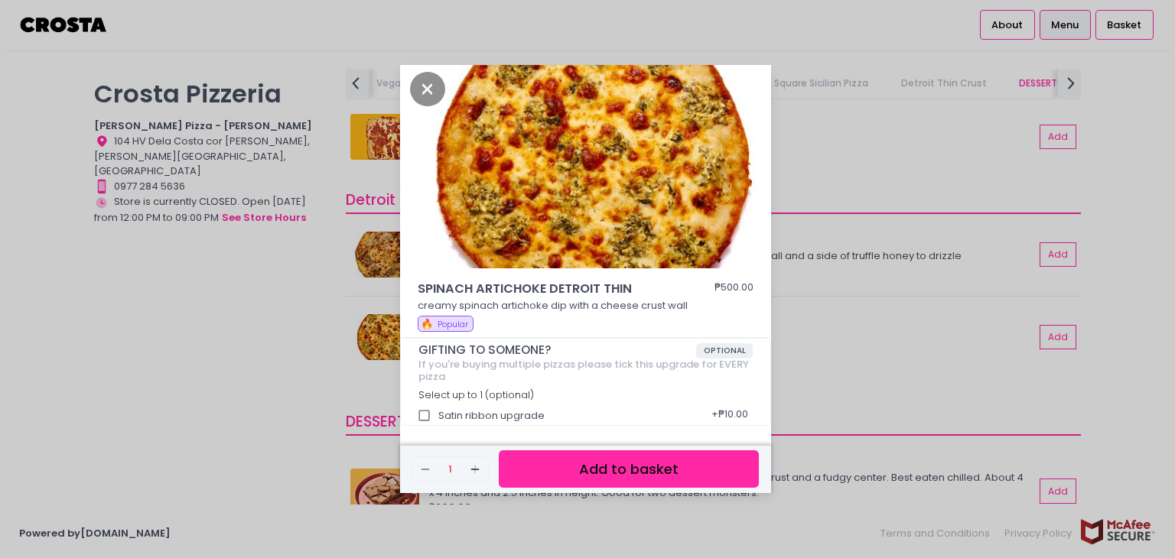
click at [1117, 308] on div "SPINACH ARTICHOKE DETROIT THIN ₱500.00 creamy spinach artichoke dip with a chee…" at bounding box center [587, 279] width 1175 height 558
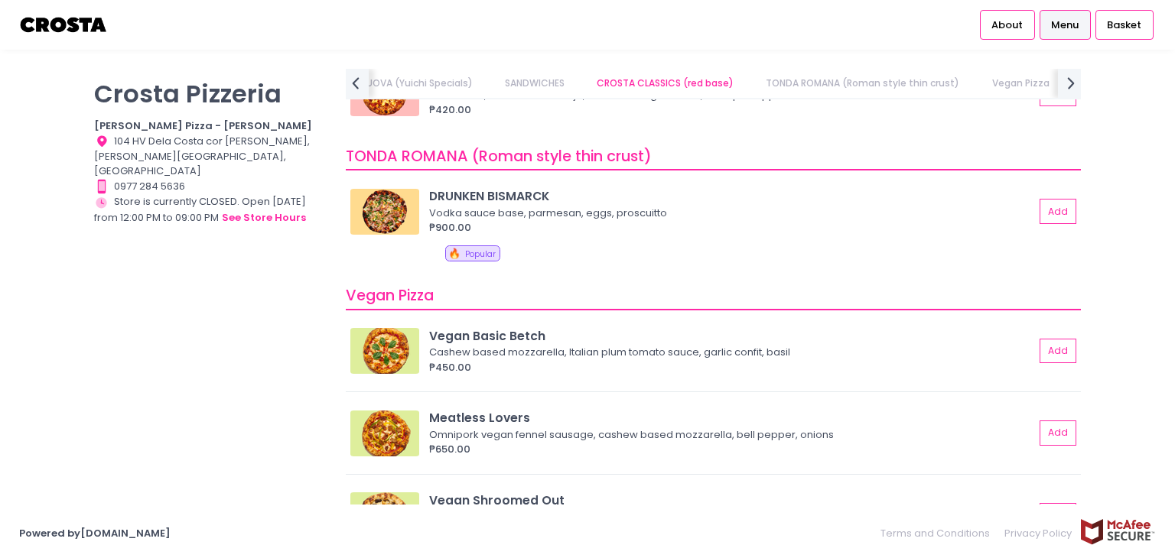
scroll to position [734, 0]
